Goal: Information Seeking & Learning: Learn about a topic

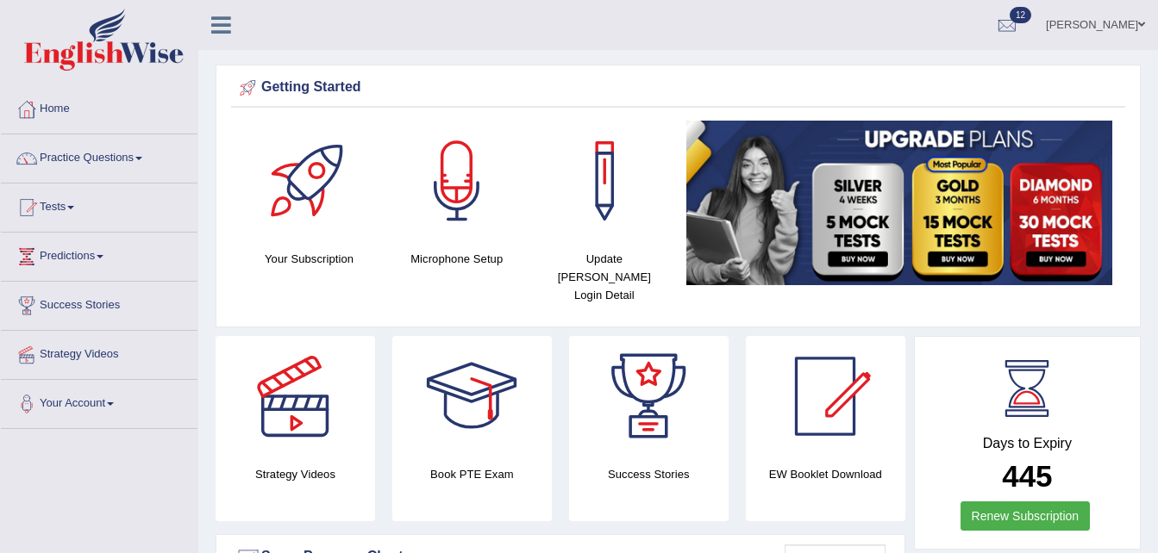
click at [99, 154] on link "Practice Questions" at bounding box center [99, 155] width 197 height 43
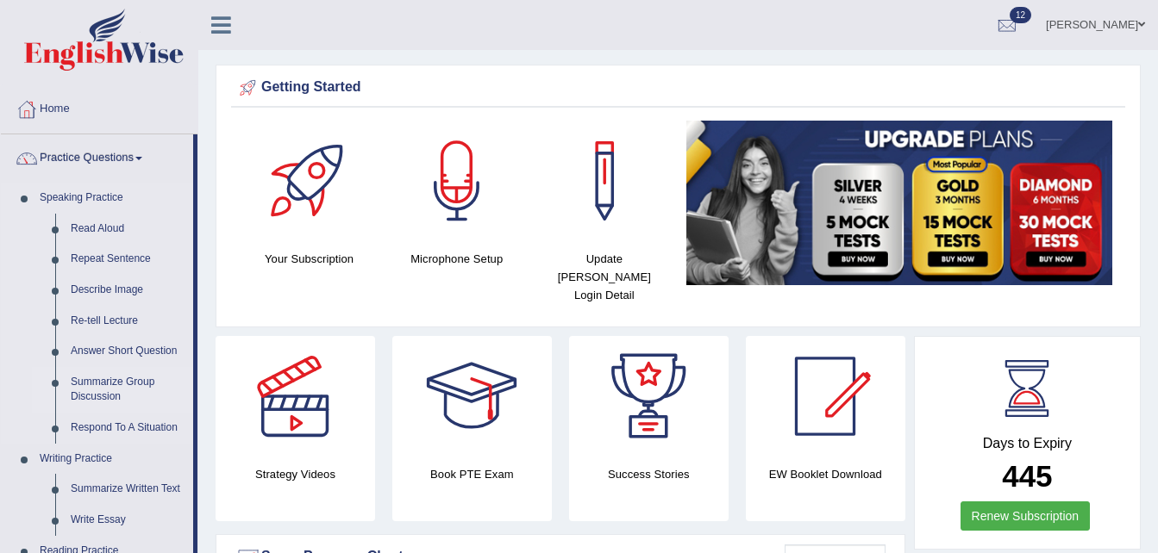
click at [120, 384] on link "Summarize Group Discussion" at bounding box center [128, 390] width 130 height 46
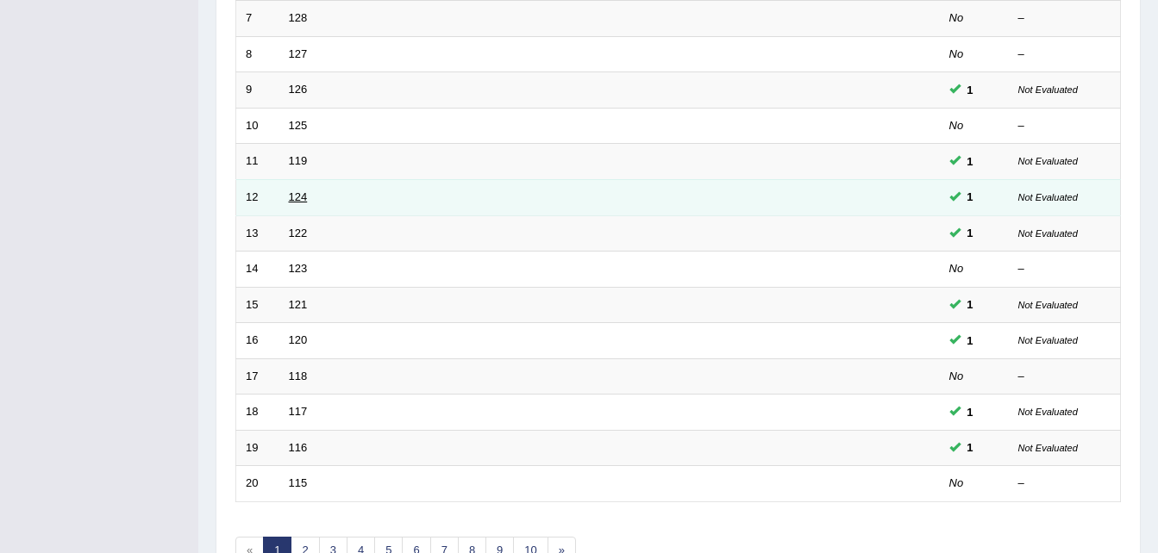
click at [296, 195] on link "124" at bounding box center [298, 196] width 19 height 13
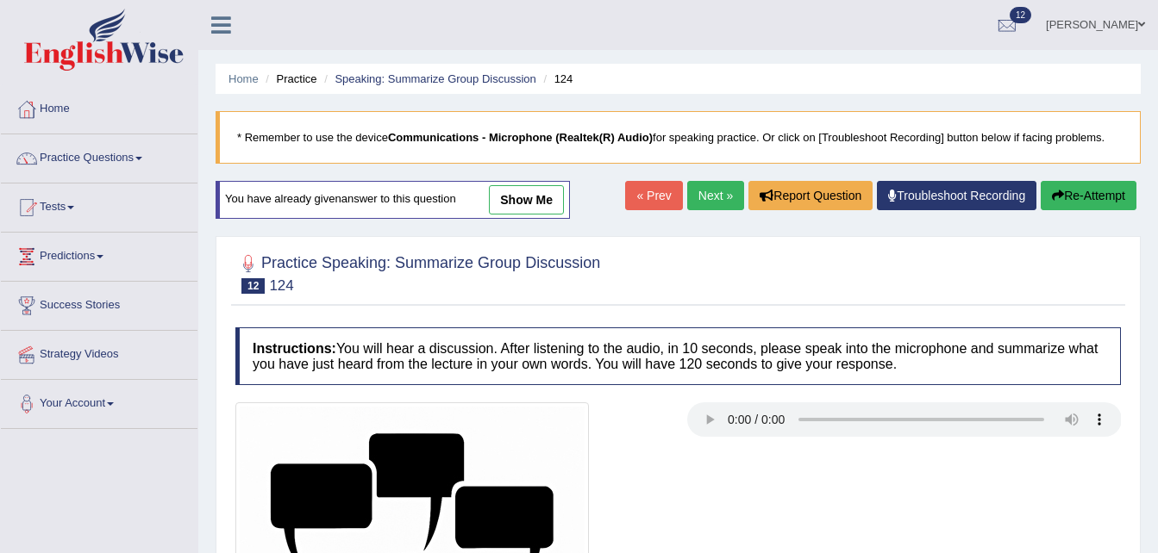
click at [532, 196] on link "show me" at bounding box center [526, 199] width 75 height 29
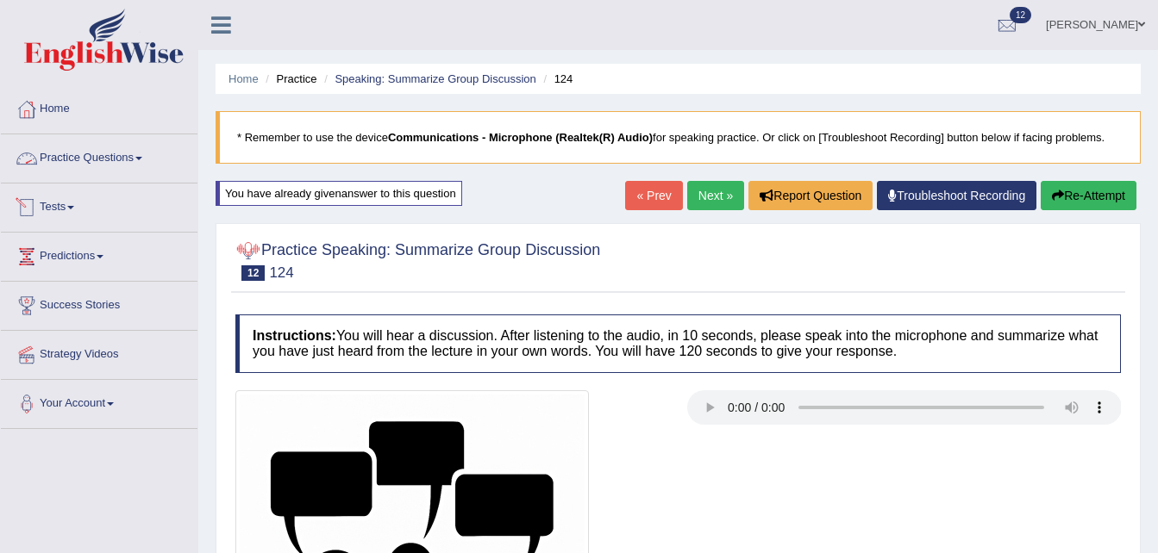
click at [109, 170] on link "Practice Questions" at bounding box center [99, 155] width 197 height 43
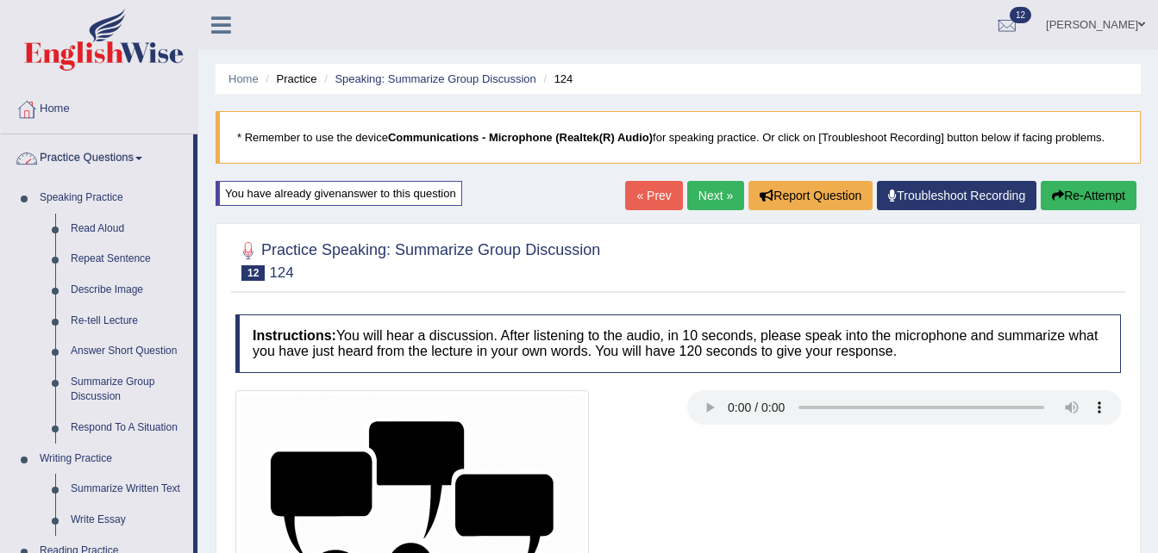
click at [109, 170] on link "Practice Questions" at bounding box center [97, 155] width 192 height 43
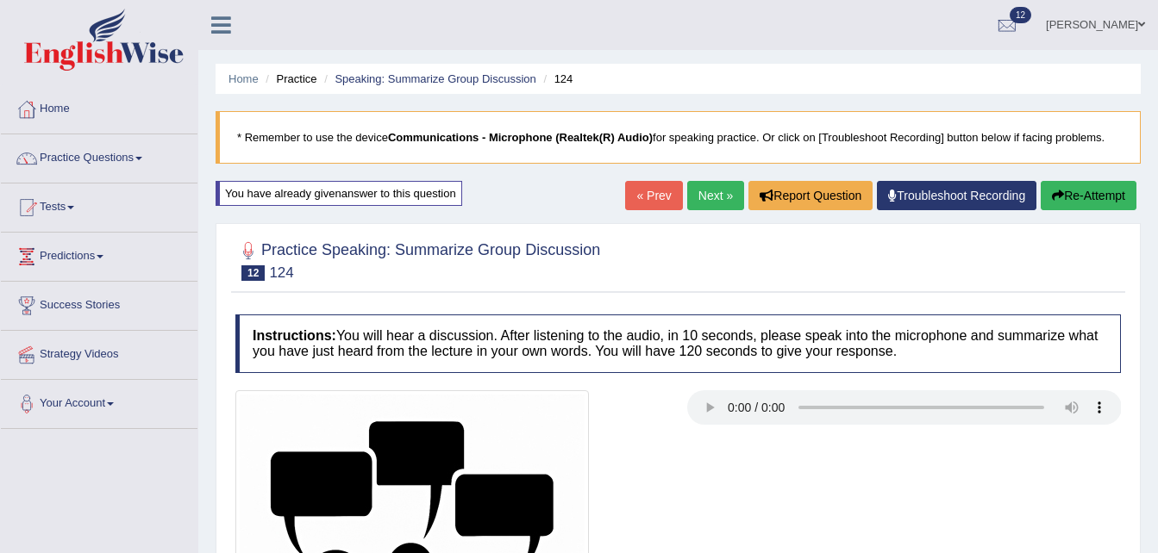
click at [109, 170] on link "Practice Questions" at bounding box center [99, 155] width 197 height 43
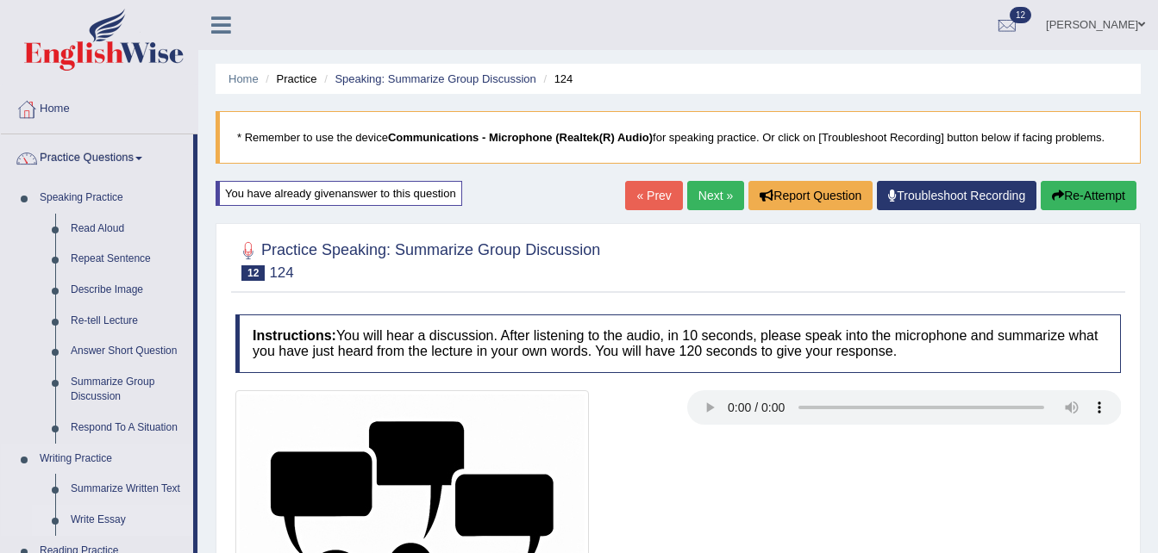
click at [93, 519] on link "Write Essay" at bounding box center [128, 520] width 130 height 31
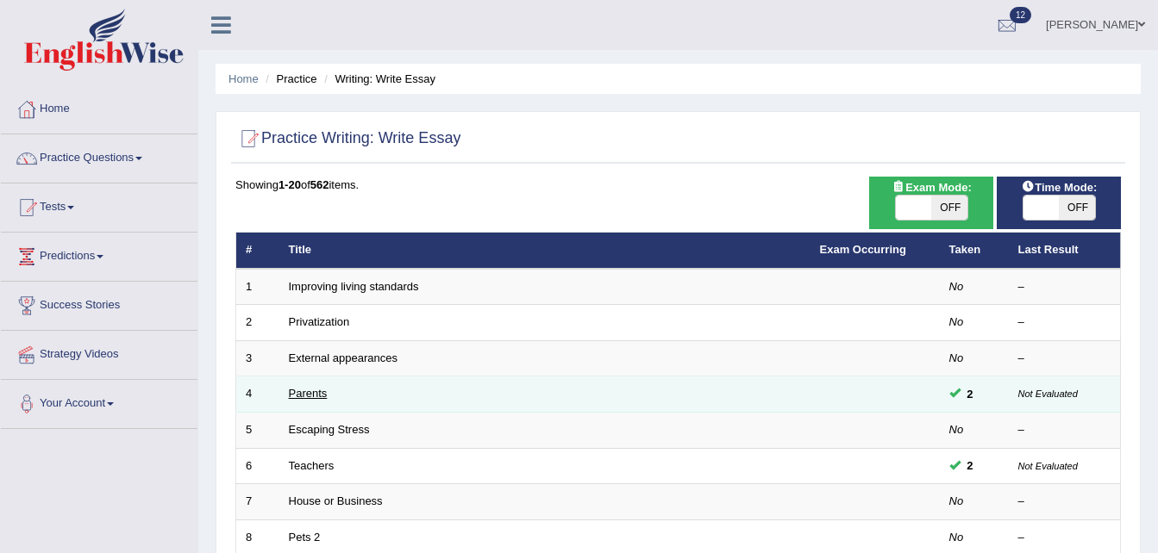
click at [311, 395] on link "Parents" at bounding box center [308, 393] width 39 height 13
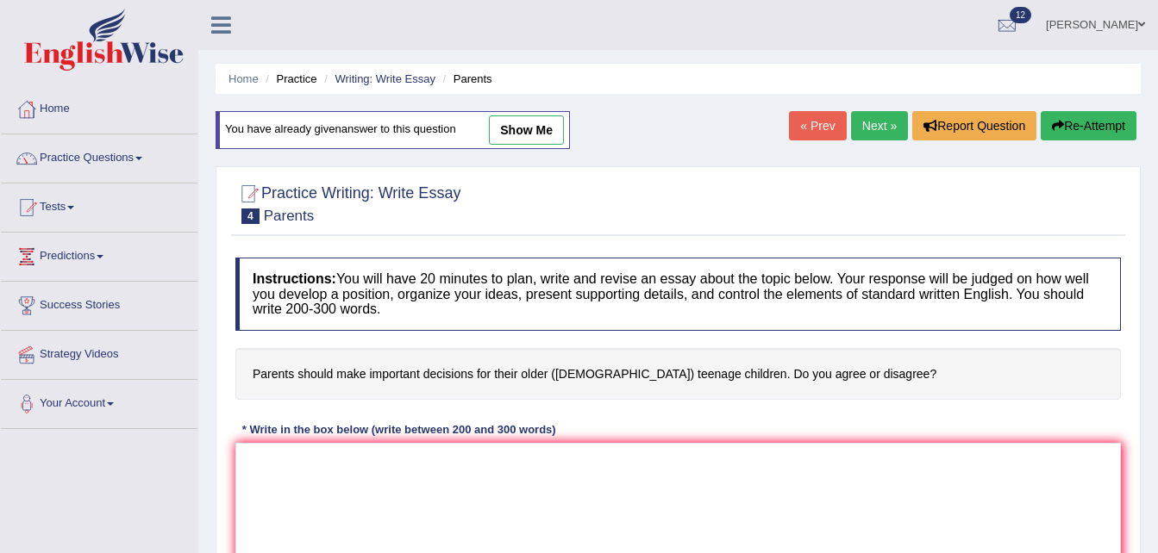
click at [536, 116] on link "show me" at bounding box center [526, 129] width 75 height 29
type textarea "In recent years, there has been massive increase in the number of people claimi…"
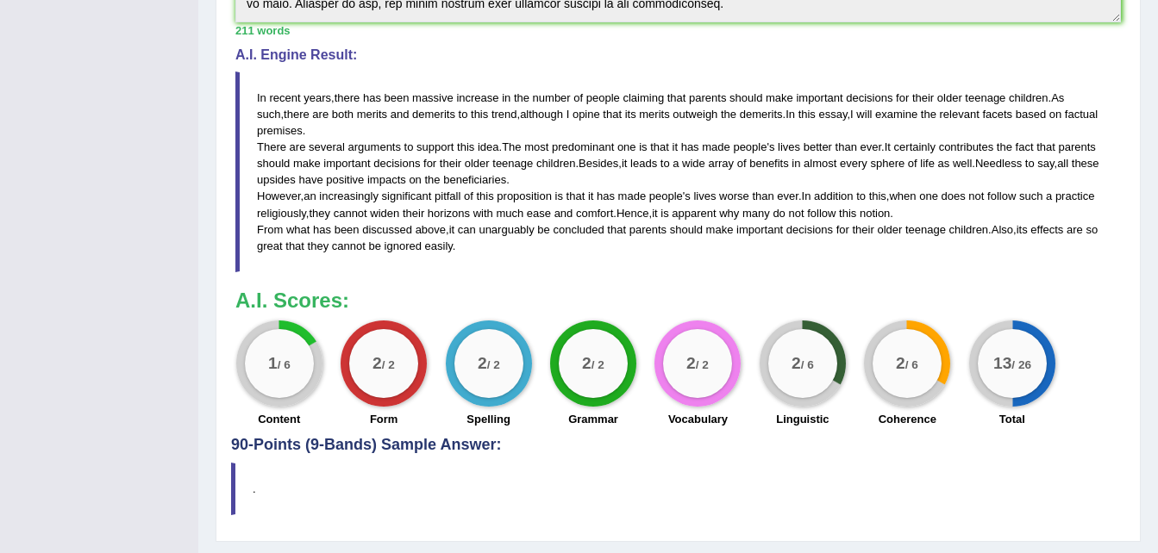
scroll to position [587, 0]
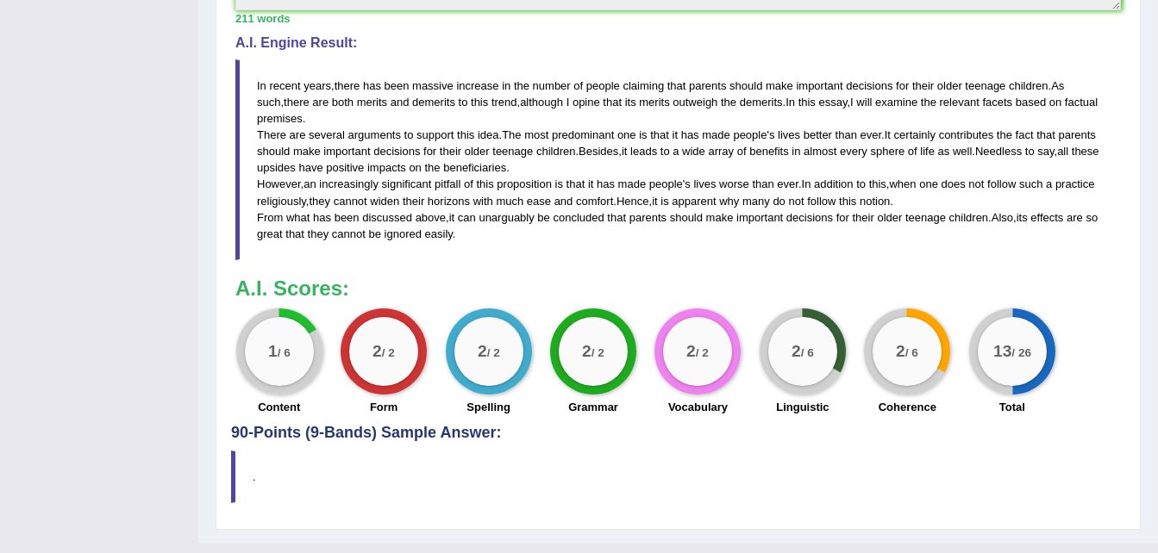
click at [900, 359] on big "2" at bounding box center [899, 351] width 9 height 19
click at [915, 394] on div "2 / 6 Coherence" at bounding box center [907, 364] width 104 height 111
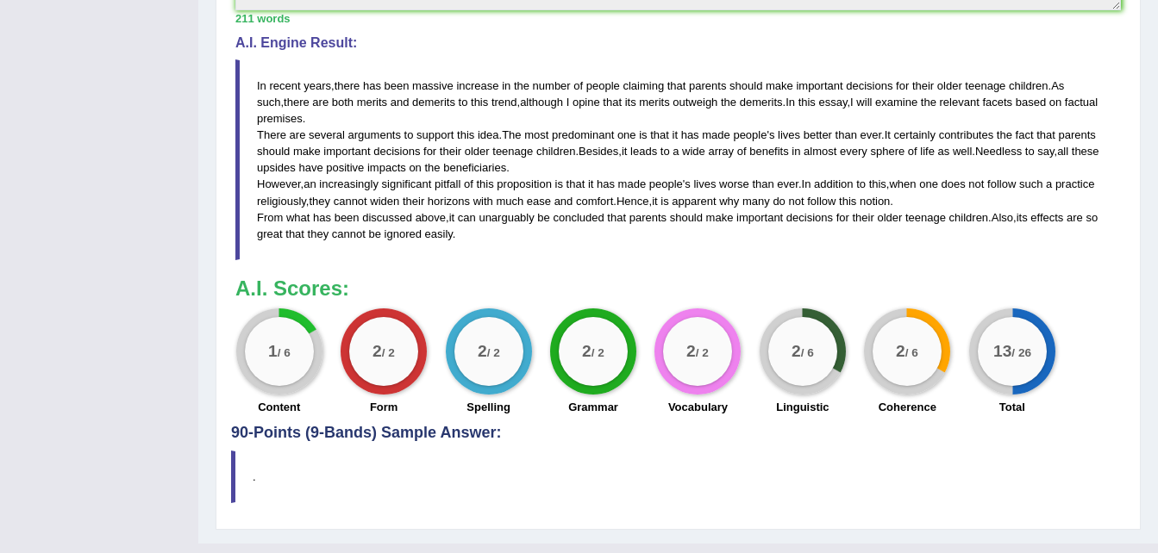
click at [877, 309] on div "2 / 6 Coherence" at bounding box center [907, 364] width 104 height 111
drag, startPoint x: 877, startPoint y: 309, endPoint x: 922, endPoint y: 352, distance: 62.2
click at [922, 352] on div "2 / 6 Coherence" at bounding box center [907, 364] width 104 height 111
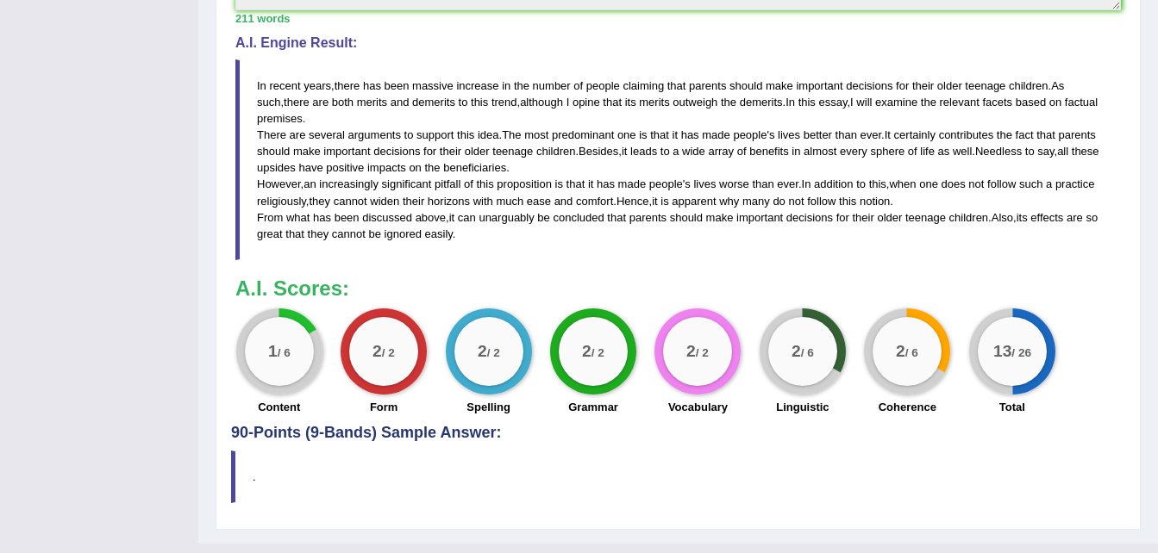
click at [922, 352] on div "2 / 6" at bounding box center [906, 351] width 69 height 69
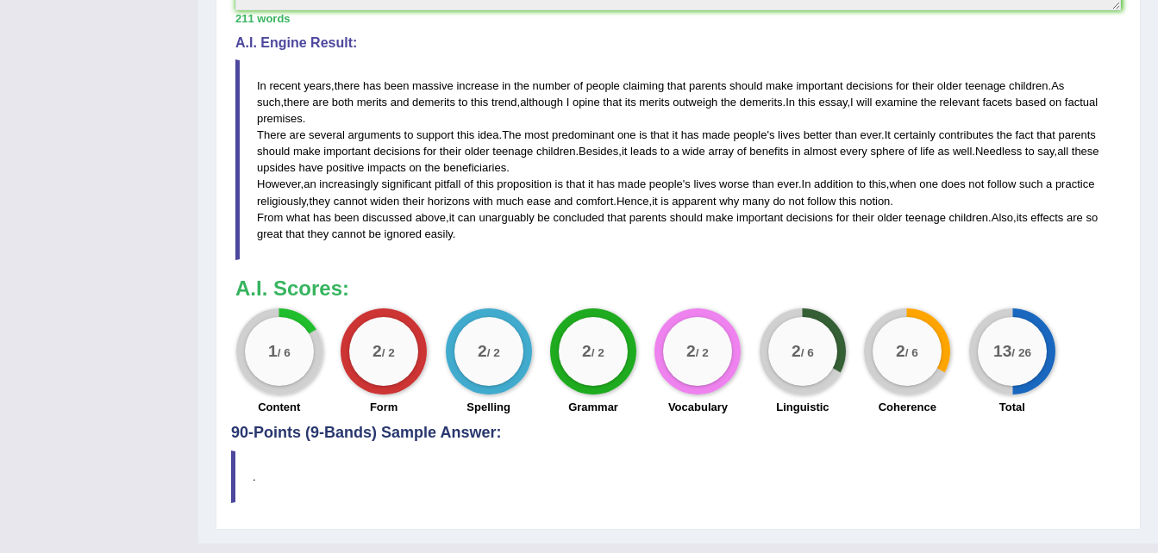
click at [922, 352] on div "2 / 6" at bounding box center [906, 351] width 69 height 69
click at [919, 401] on label "Coherence" at bounding box center [907, 407] width 58 height 16
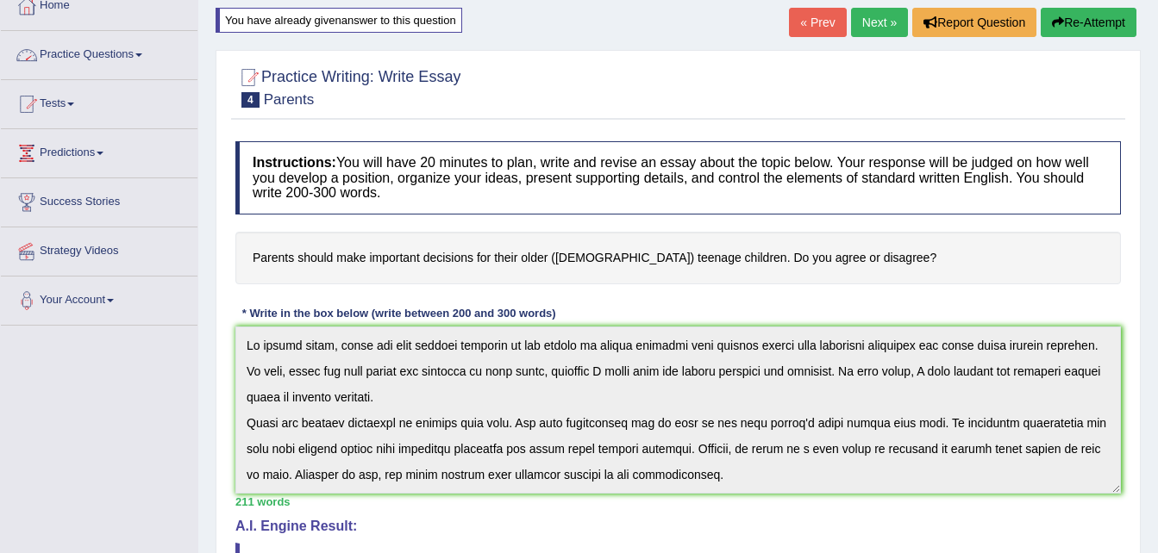
click at [147, 72] on link "Practice Questions" at bounding box center [99, 52] width 197 height 43
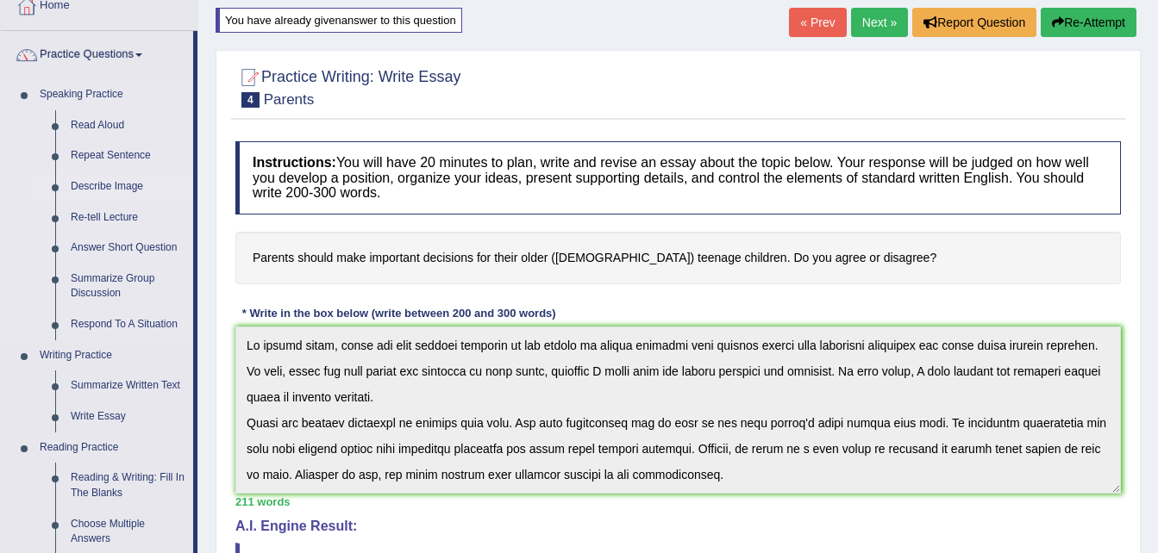
click at [103, 187] on link "Describe Image" at bounding box center [128, 187] width 130 height 31
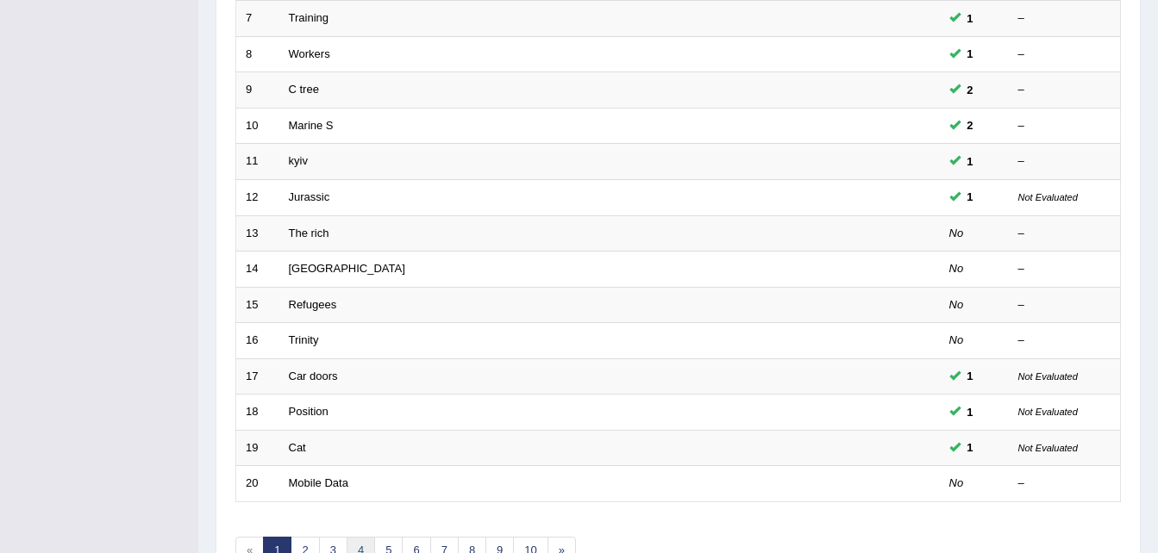
click at [361, 543] on link "4" at bounding box center [360, 551] width 28 height 28
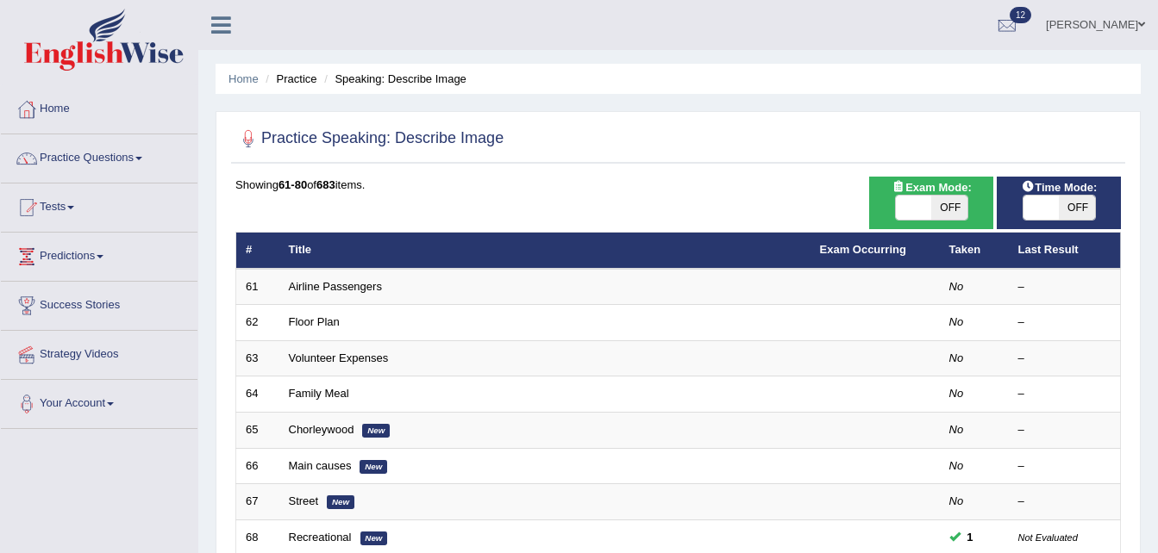
scroll to position [484, 0]
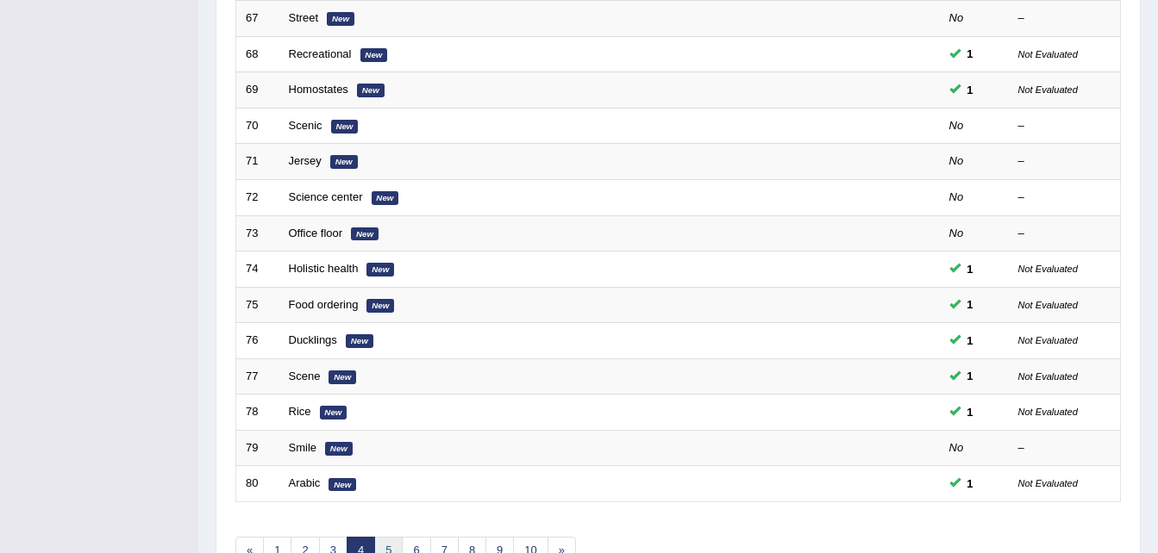
click at [400, 543] on link "5" at bounding box center [388, 551] width 28 height 28
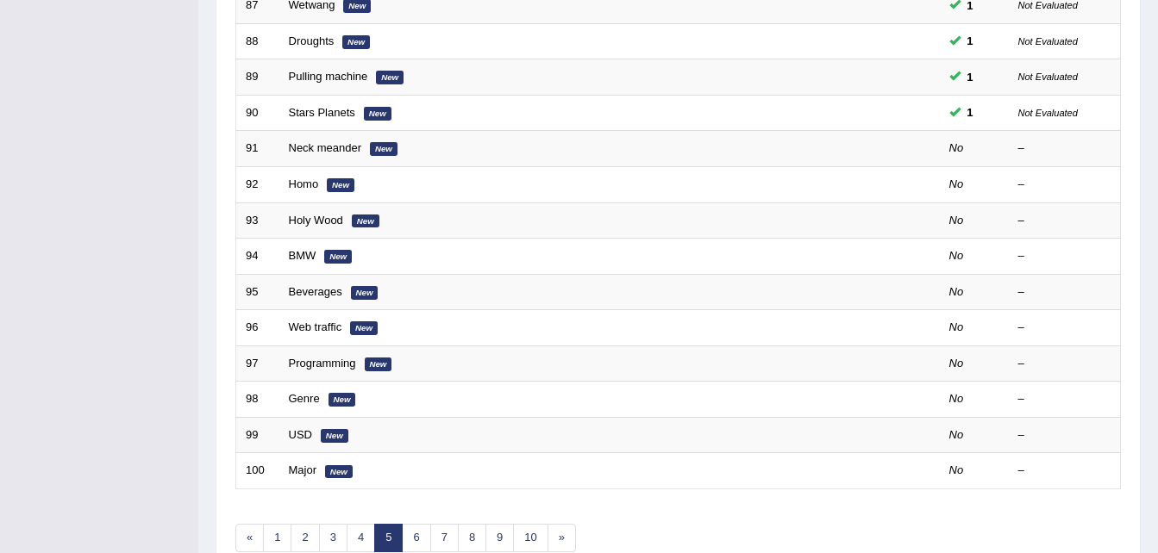
scroll to position [13, 0]
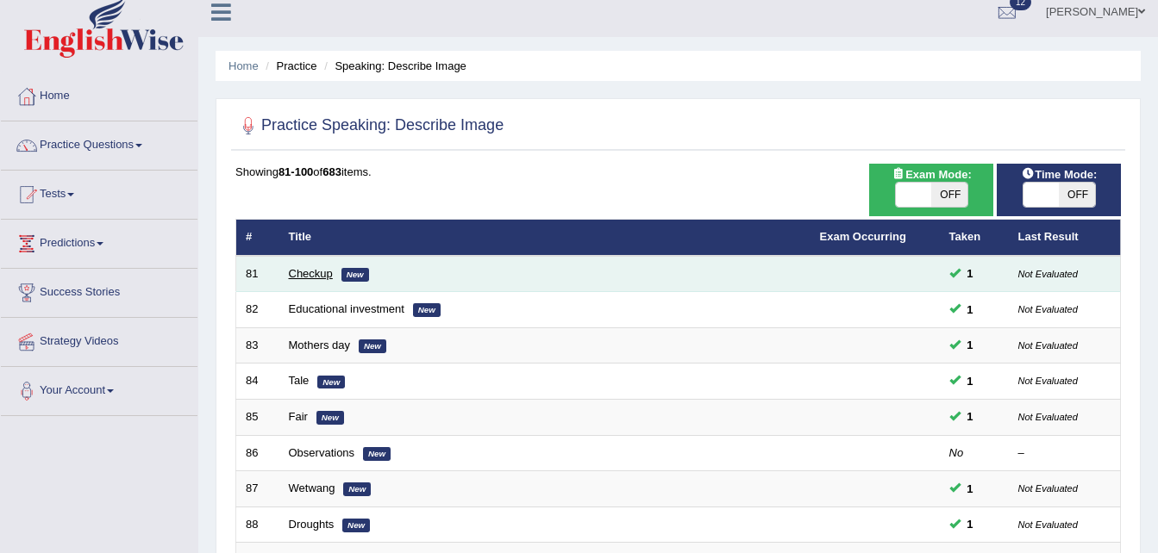
click at [296, 278] on link "Checkup" at bounding box center [311, 273] width 44 height 13
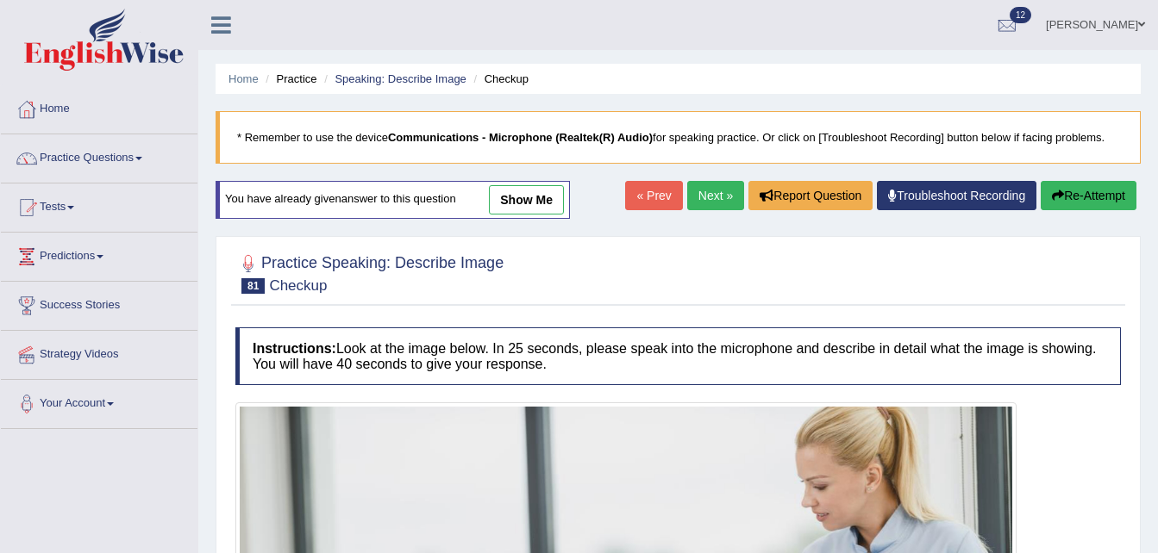
click at [536, 197] on link "show me" at bounding box center [526, 199] width 75 height 29
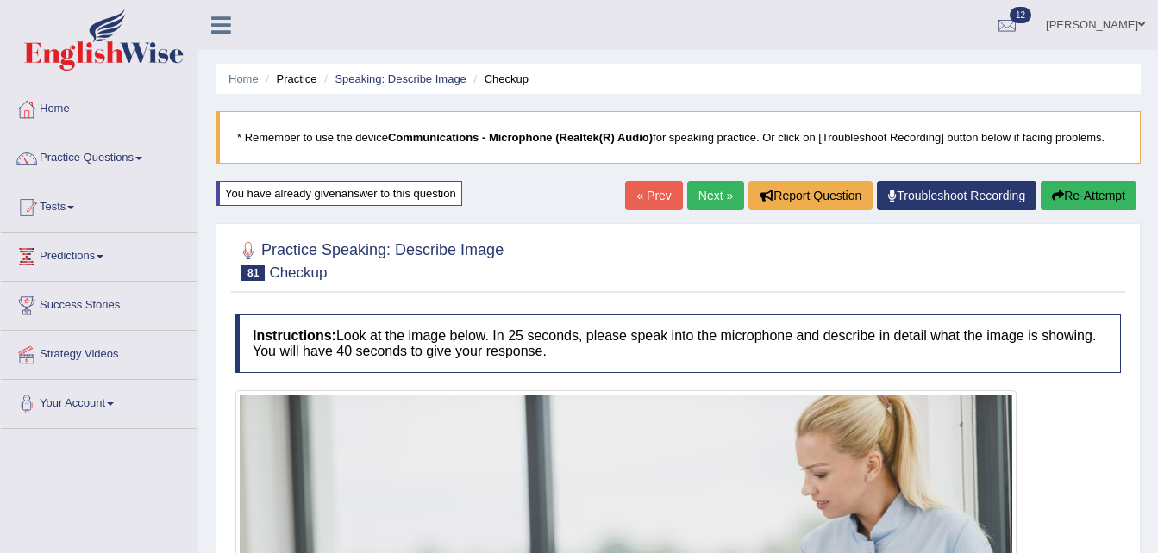
click at [719, 191] on link "Next »" at bounding box center [715, 195] width 57 height 29
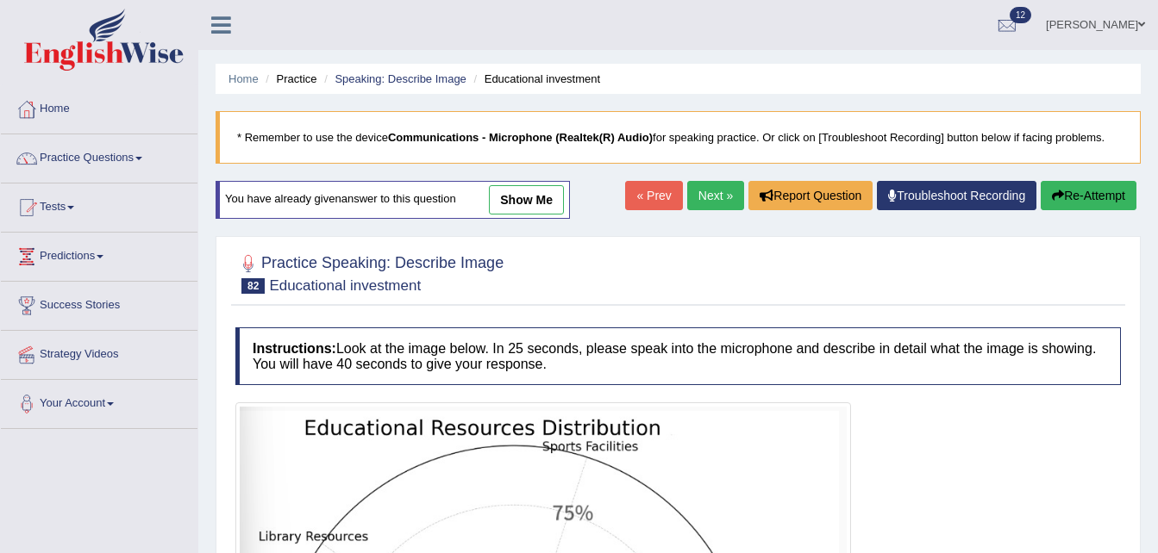
click at [503, 199] on link "show me" at bounding box center [526, 199] width 75 height 29
